Goal: Find contact information: Find contact information

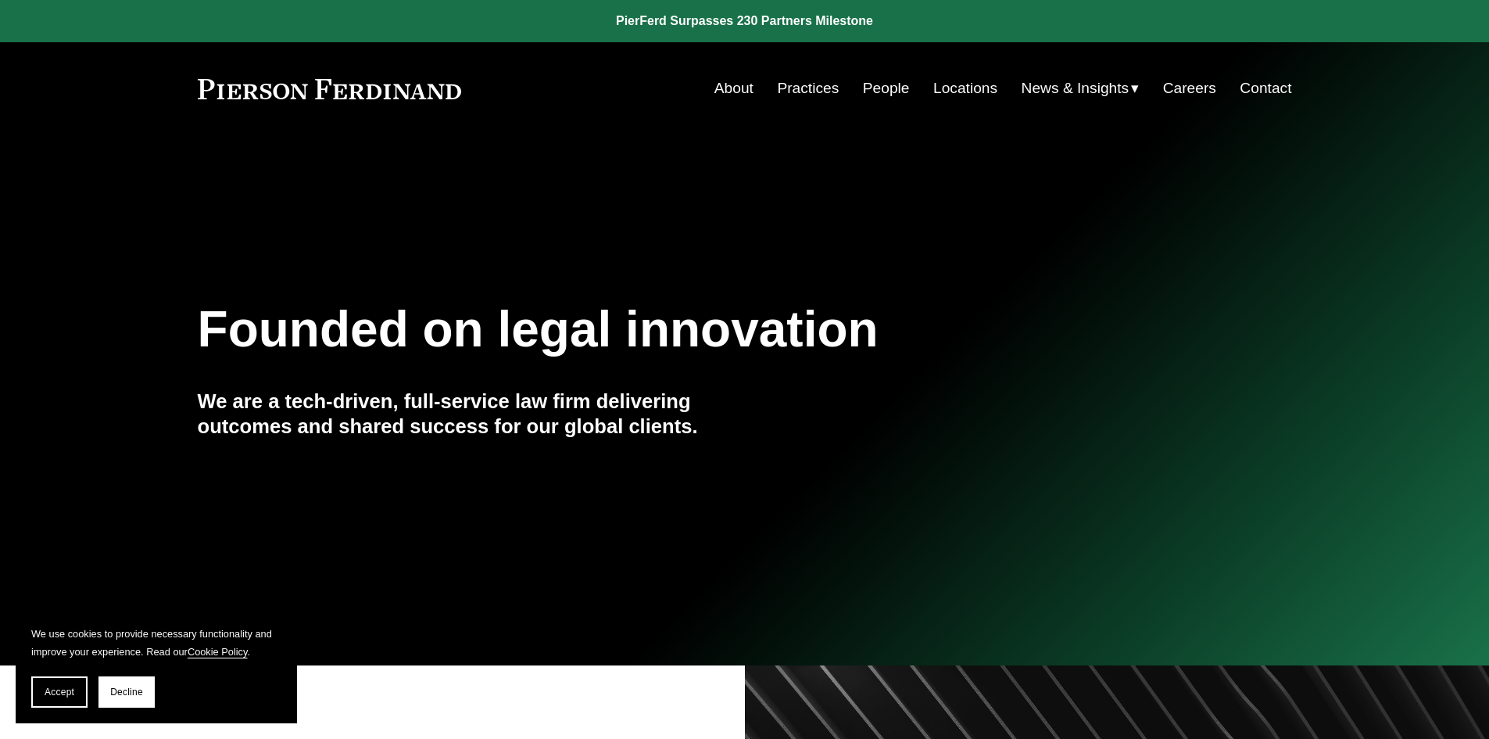
click at [876, 90] on link "People" at bounding box center [886, 88] width 47 height 30
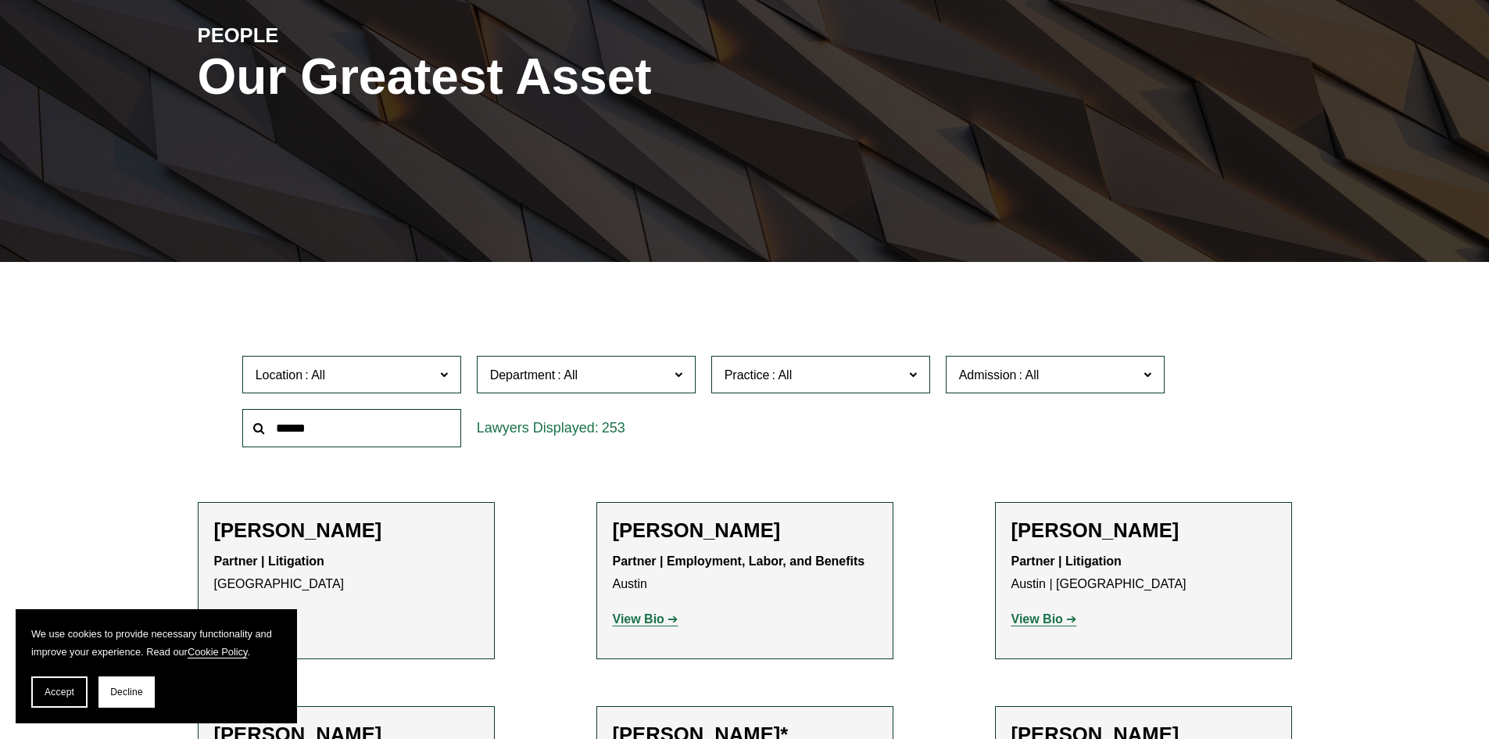
scroll to position [235, 0]
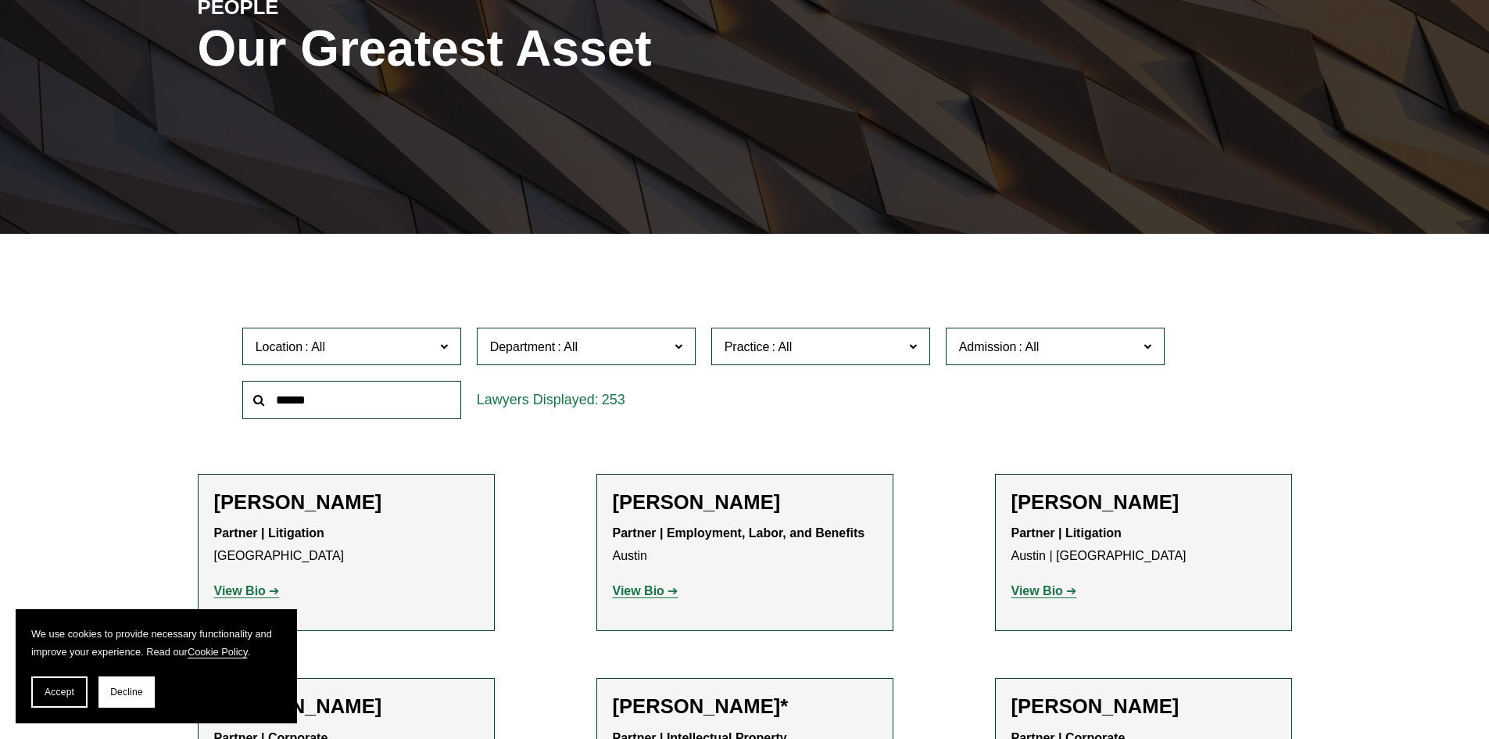
click at [334, 398] on input "text" at bounding box center [351, 400] width 219 height 38
type input "********"
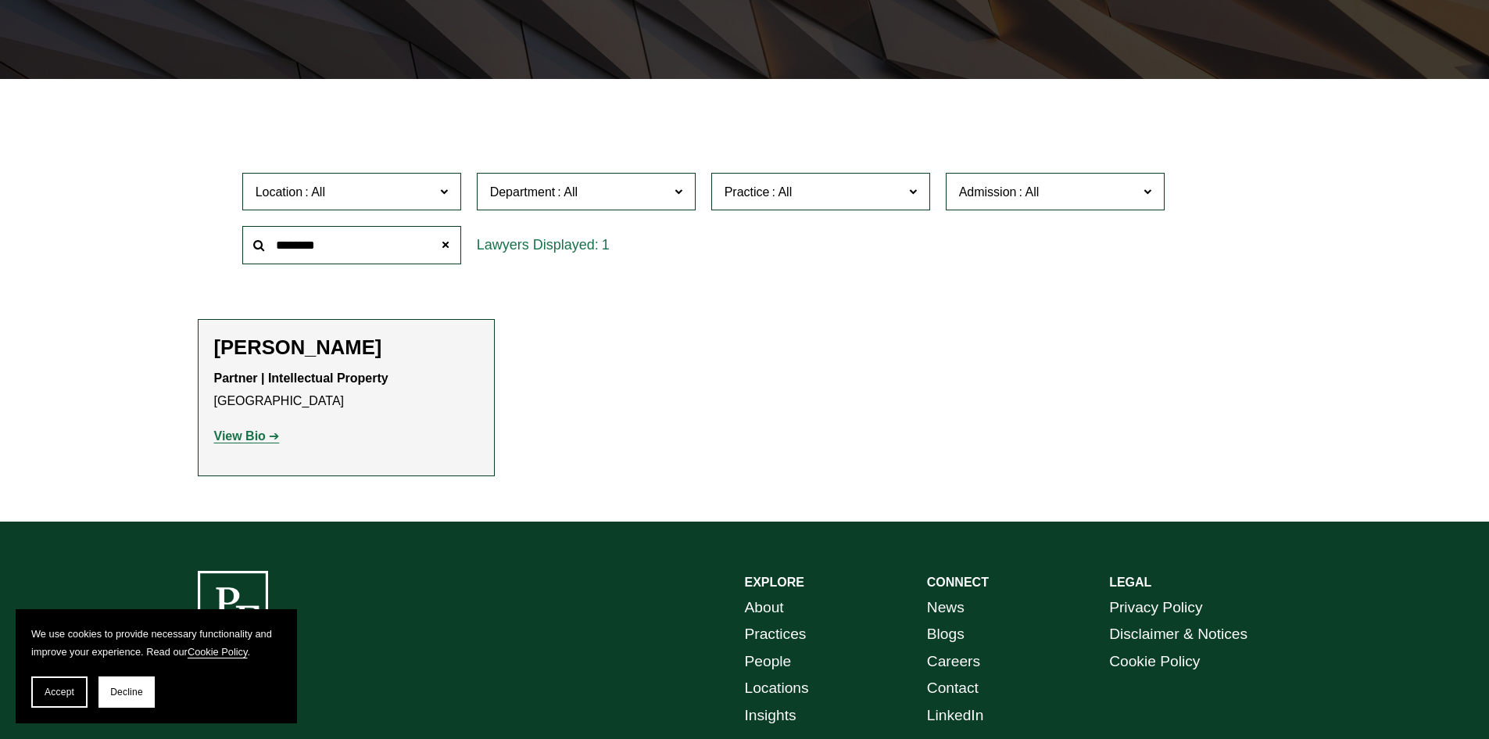
scroll to position [391, 0]
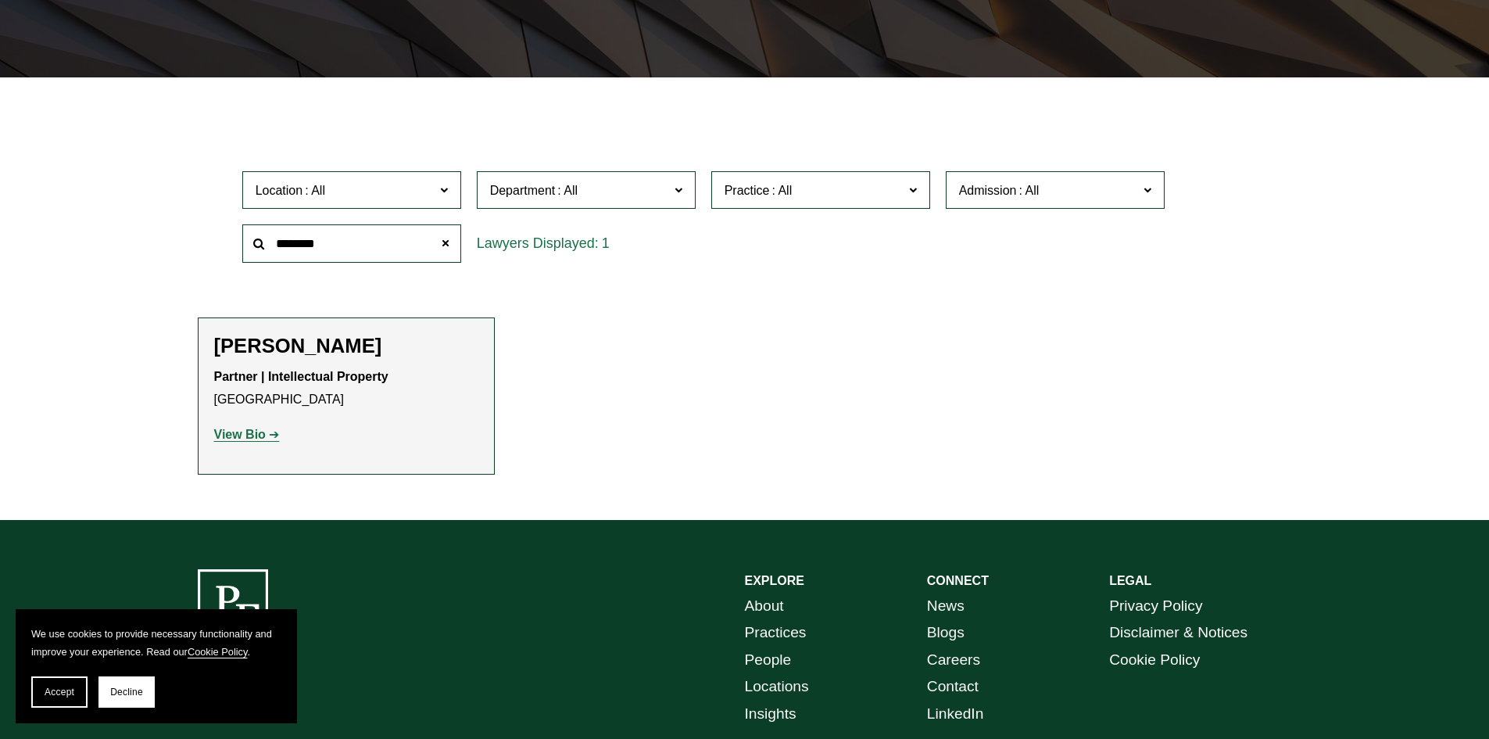
click at [250, 435] on strong "View Bio" at bounding box center [240, 434] width 52 height 13
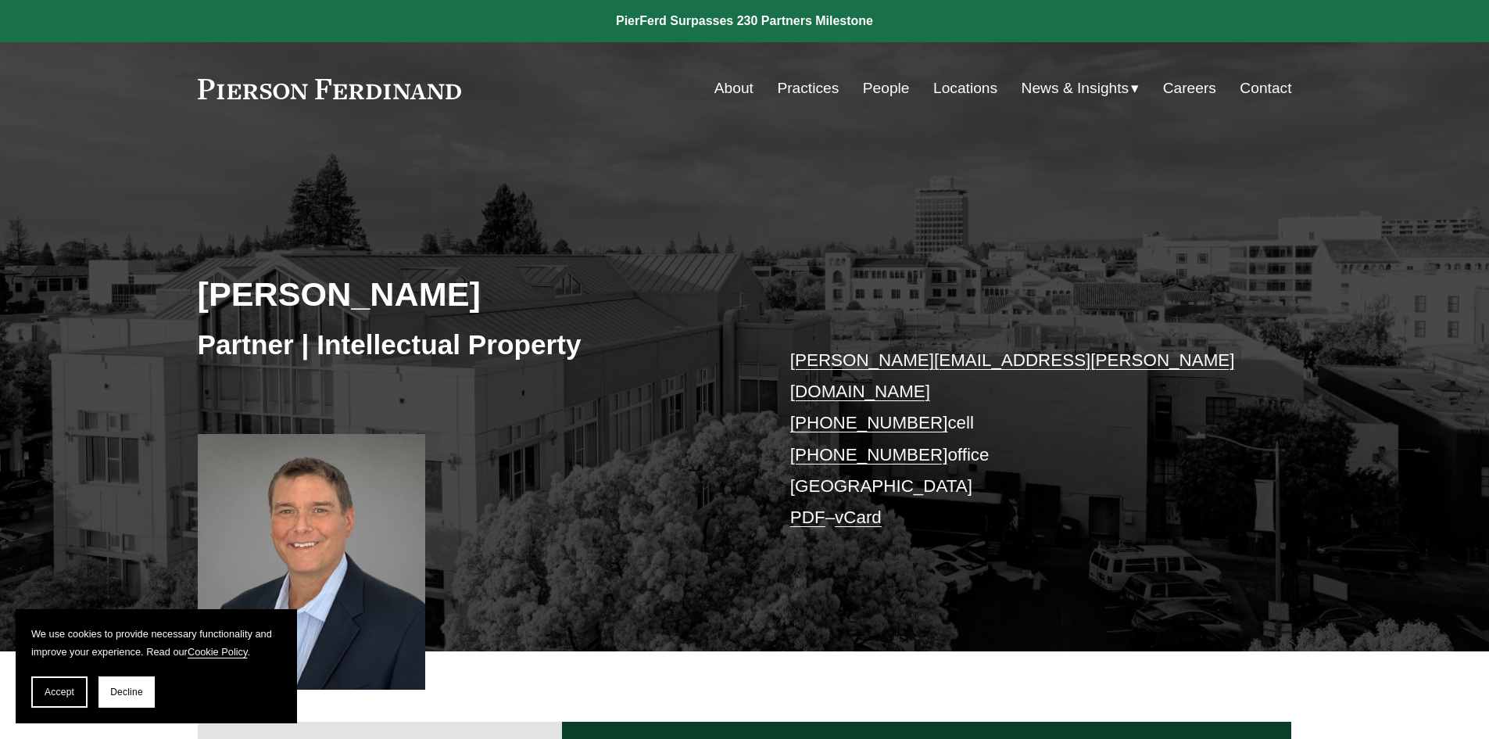
click at [858, 364] on link "greg.chopskie@pierferd.com" at bounding box center [1012, 375] width 445 height 51
